Goal: Submit feedback/report problem

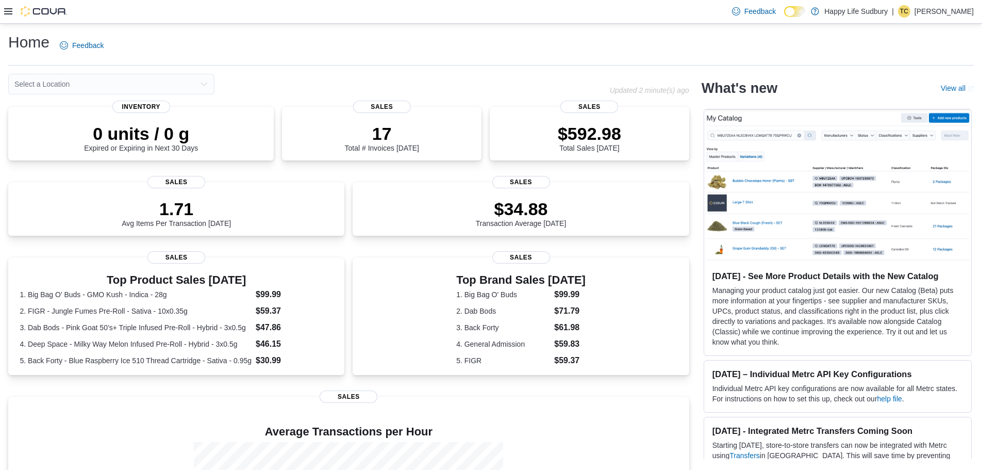
click at [490, 7] on div "Feedback Dark Mode Happy Life Sudbury | [PERSON_NAME]" at bounding box center [491, 12] width 982 height 24
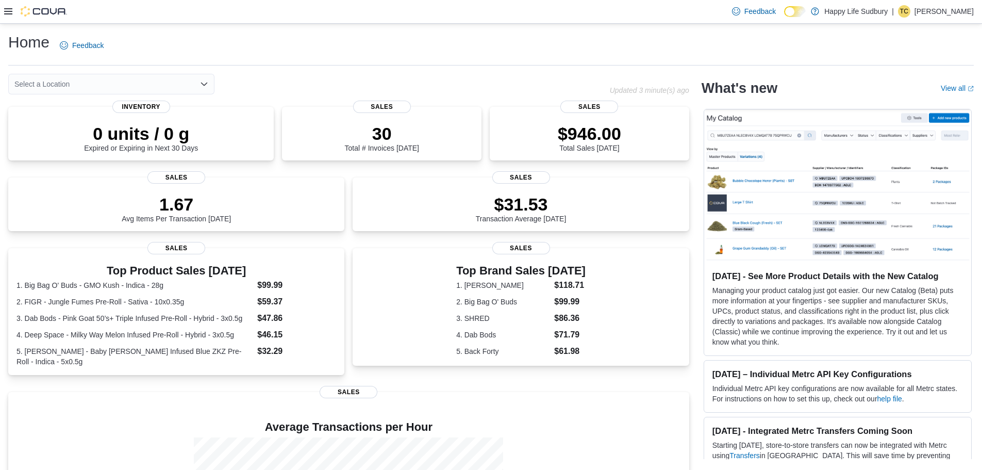
click at [241, 54] on div "Home Feedback" at bounding box center [490, 45] width 965 height 27
click at [204, 82] on icon "Open list of options" at bounding box center [204, 84] width 8 height 8
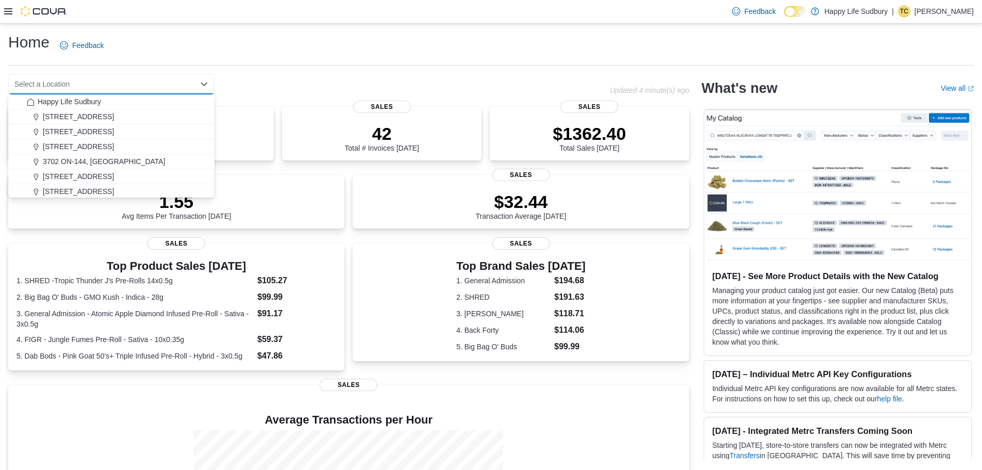
click at [403, 47] on div "Home Feedback" at bounding box center [490, 45] width 965 height 27
